Goal: Information Seeking & Learning: Learn about a topic

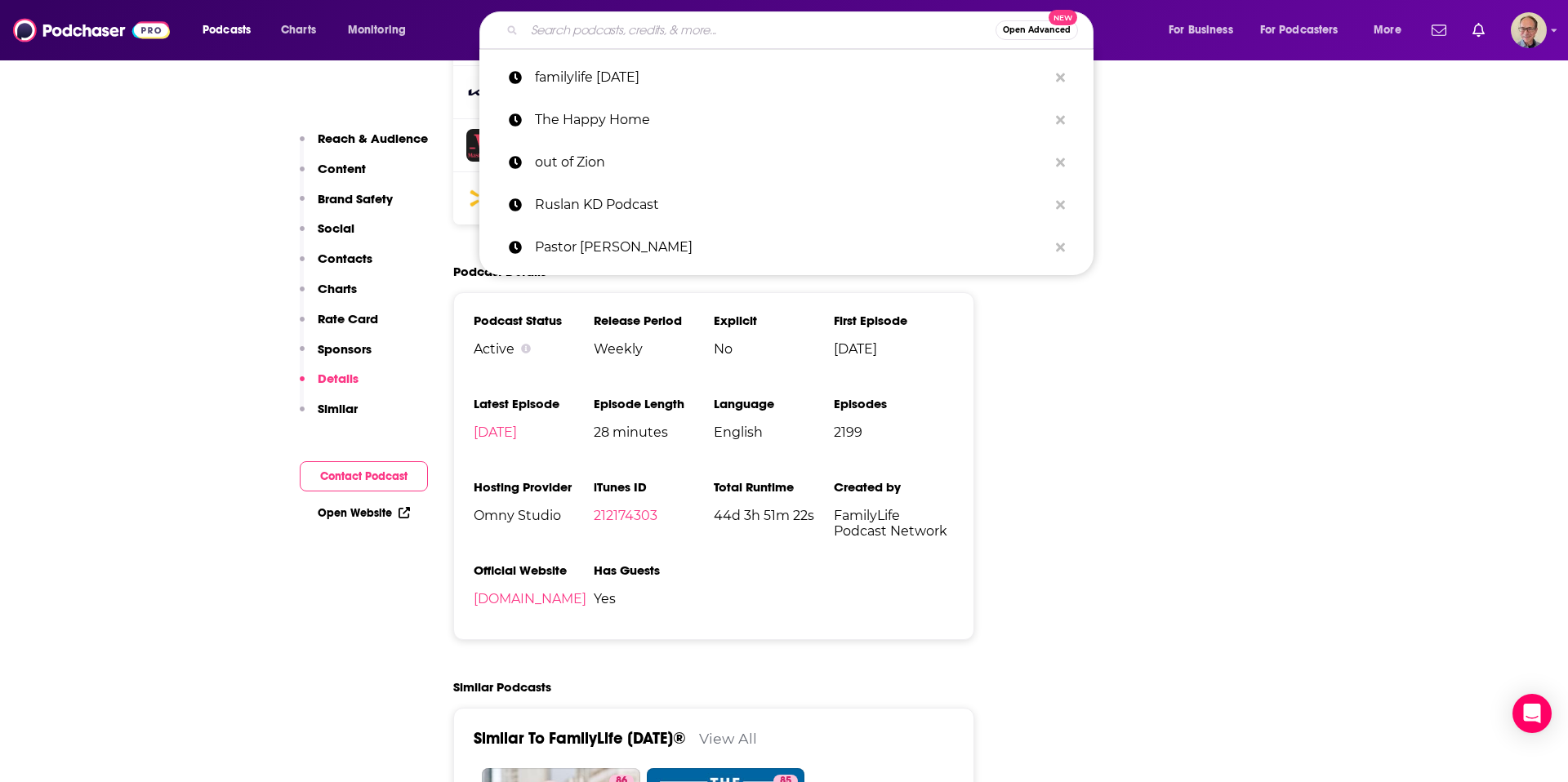
click at [621, 29] on input "Search podcasts, credits, & more..." at bounding box center [760, 30] width 471 height 26
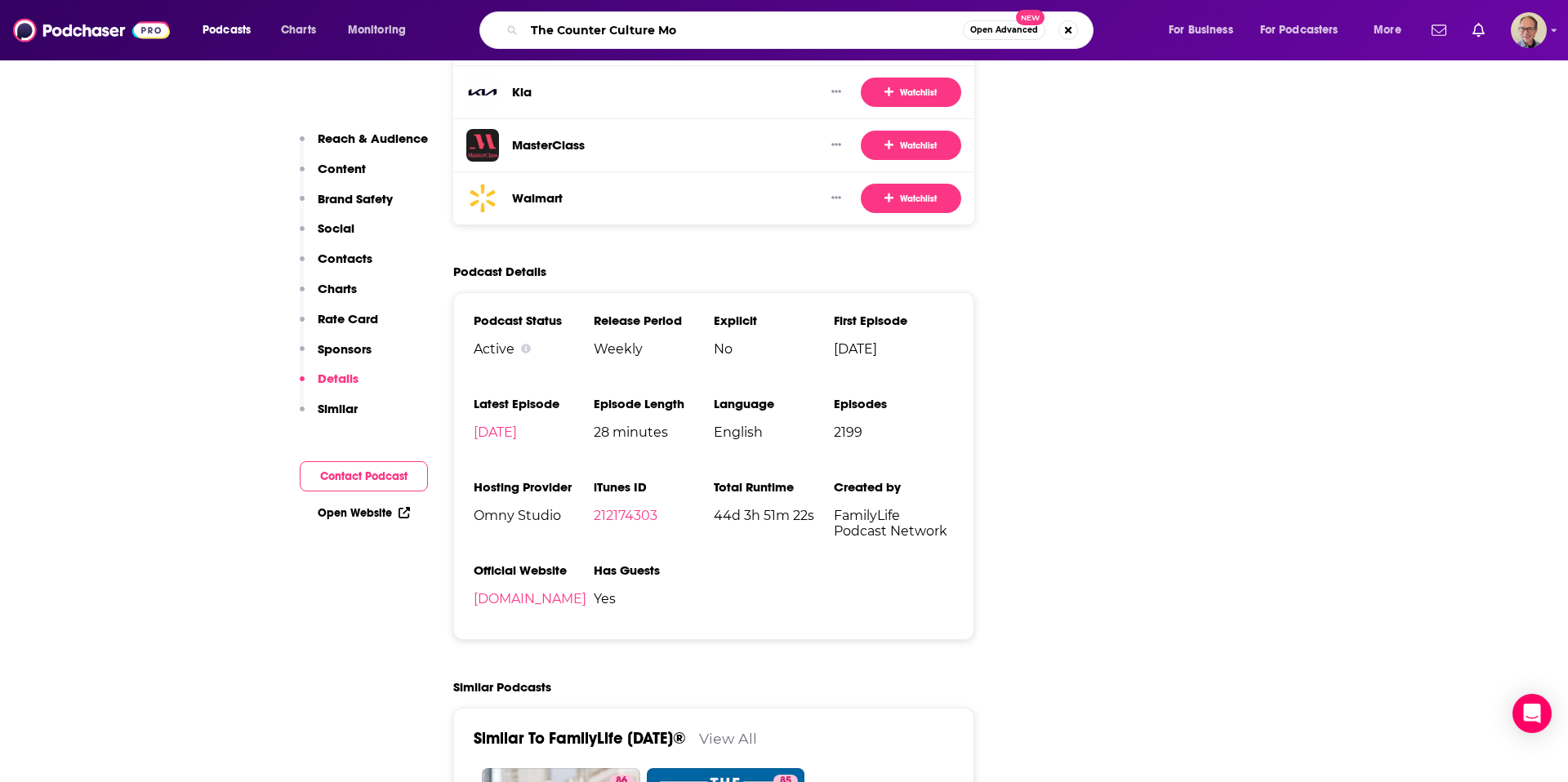
type input "The Counter Culture Mom"
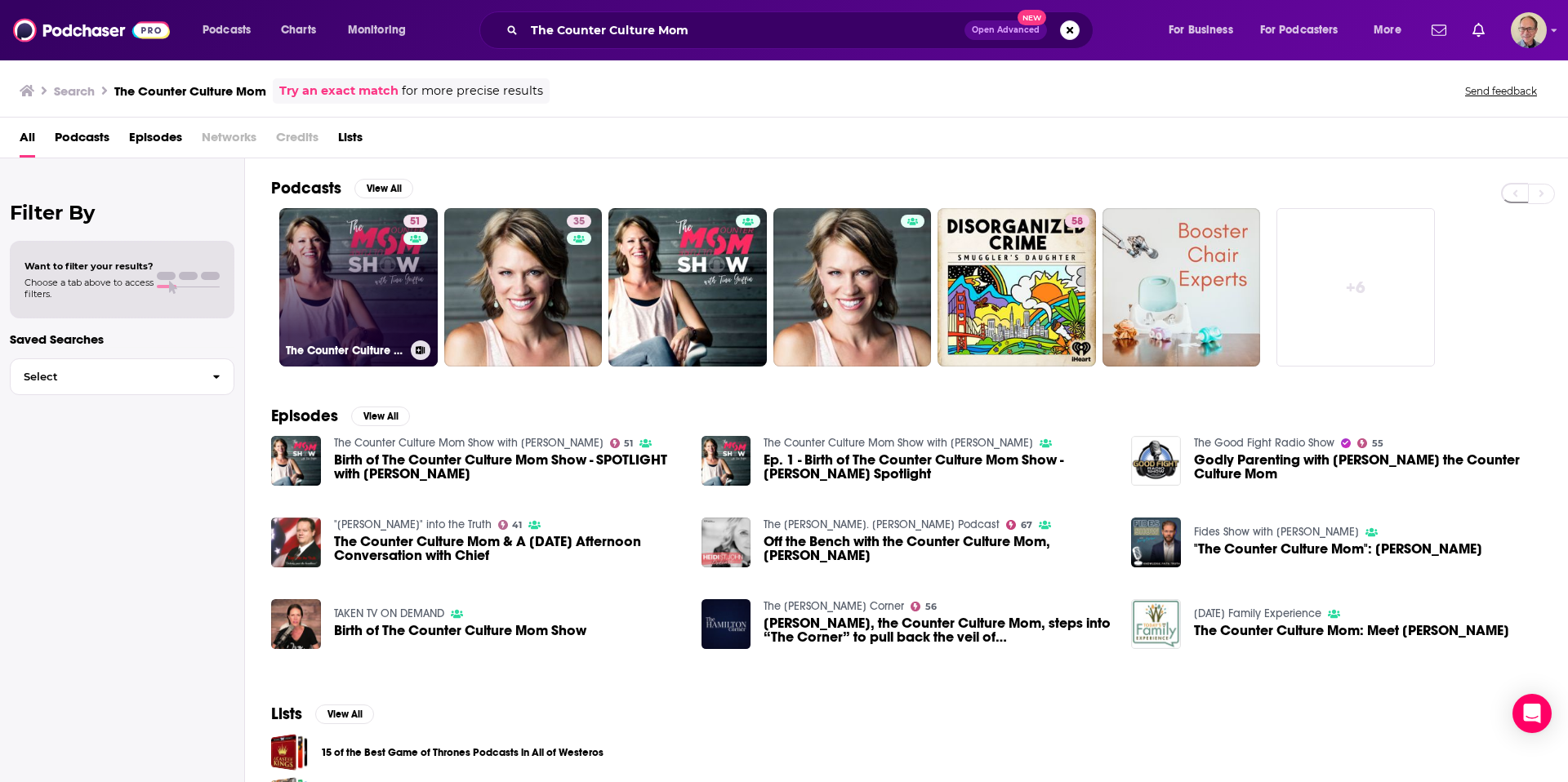
click at [351, 262] on link "51 The Counter Culture Mom Show with [PERSON_NAME]" at bounding box center [358, 287] width 158 height 158
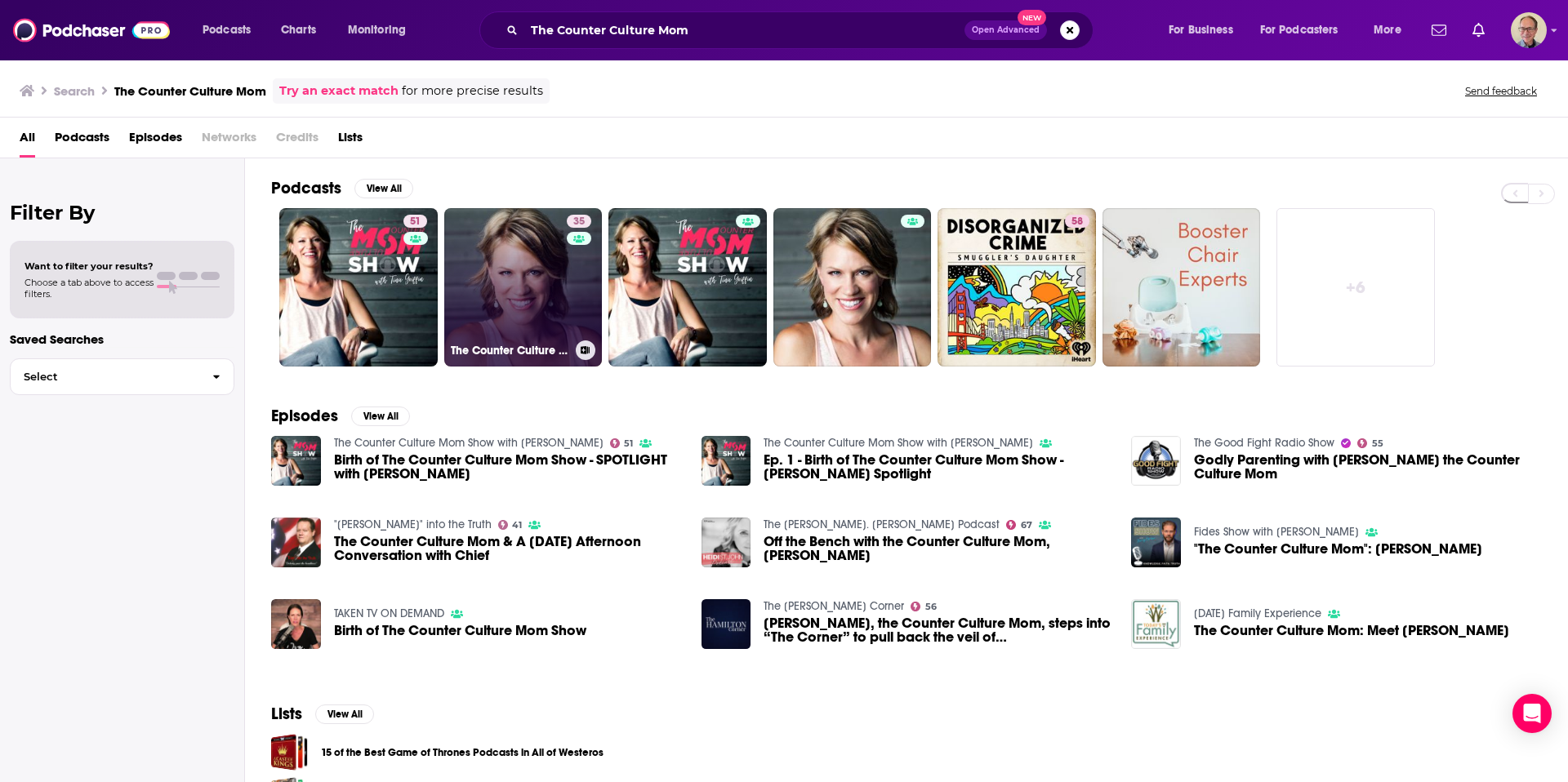
click at [525, 285] on link "35 The Counter Culture Mom Show on [DOMAIN_NAME]" at bounding box center [523, 287] width 158 height 158
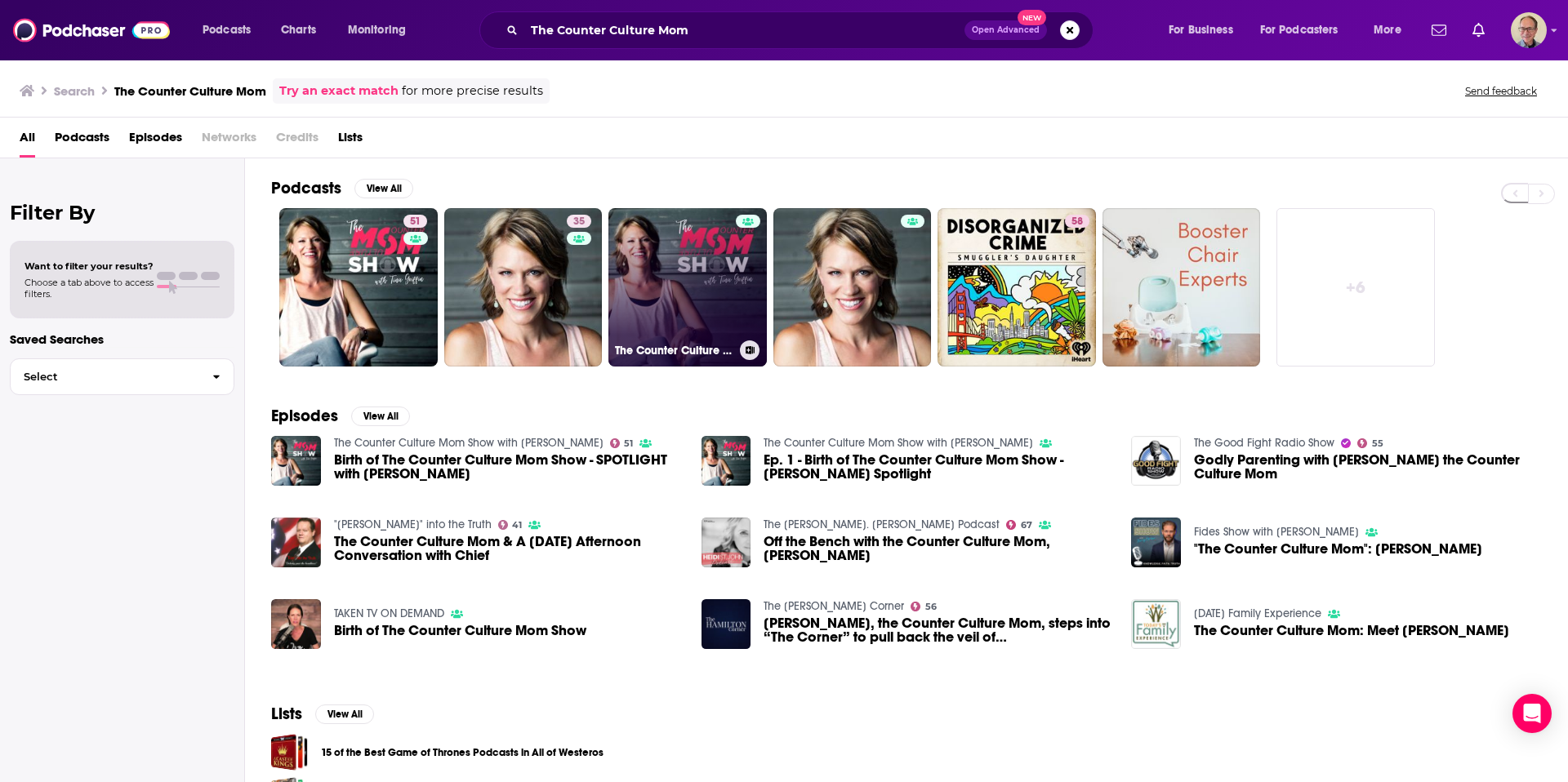
click at [700, 283] on link "The Counter Culture Mom Show with [PERSON_NAME]" at bounding box center [687, 287] width 158 height 158
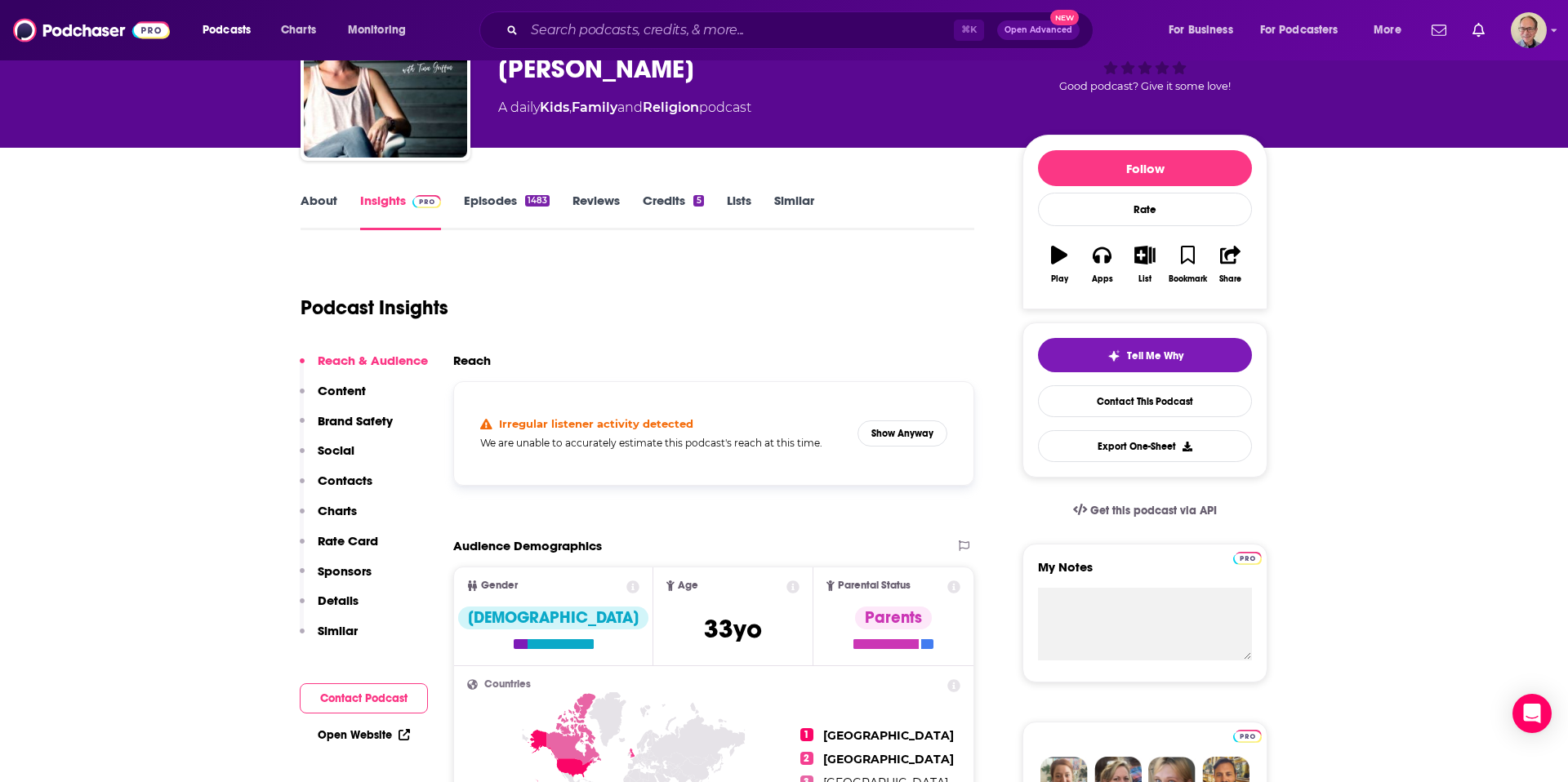
scroll to position [117, 0]
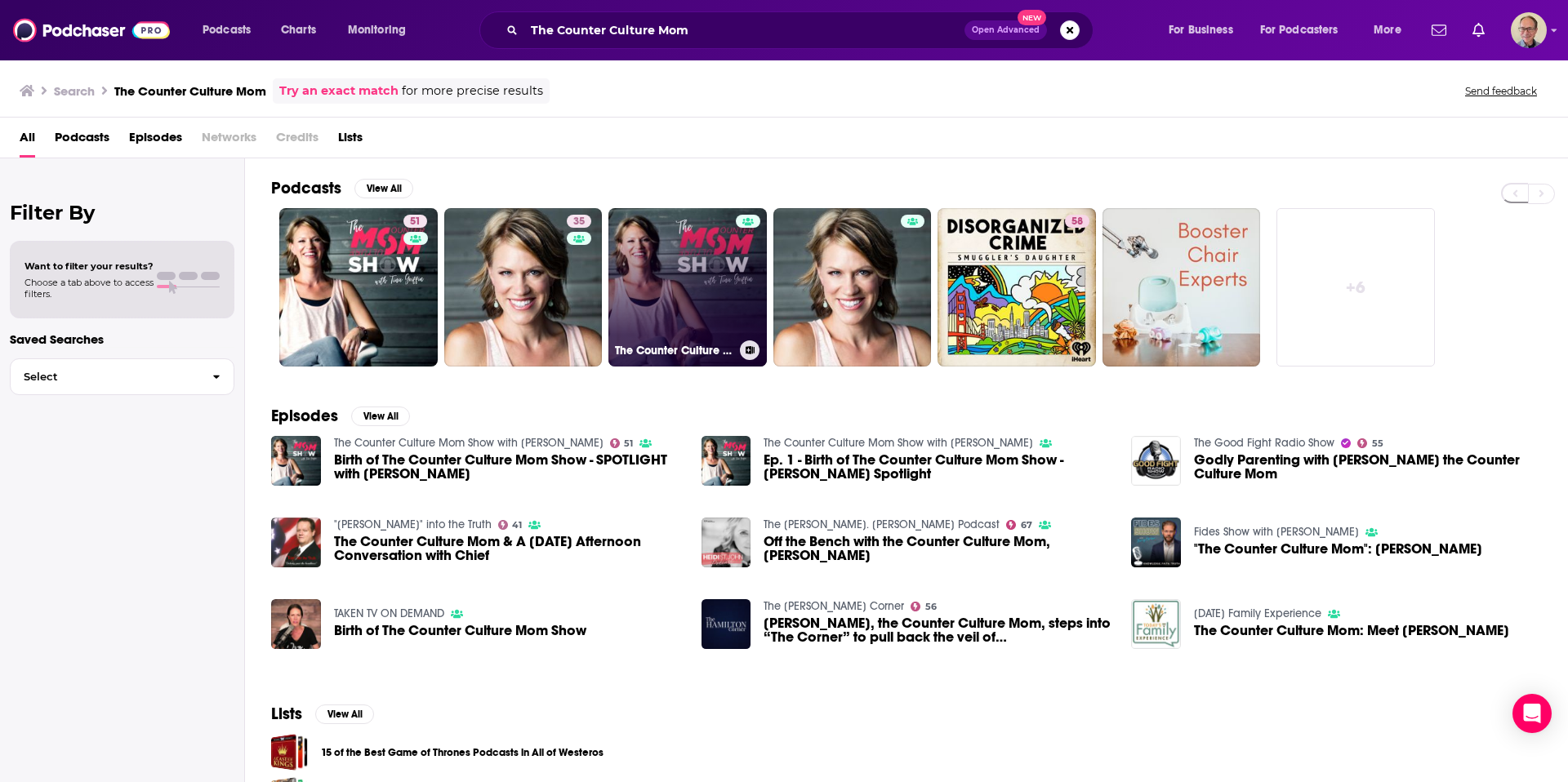
click at [719, 266] on link "The Counter Culture Mom Show with [PERSON_NAME]" at bounding box center [687, 287] width 158 height 158
